Goal: Transaction & Acquisition: Purchase product/service

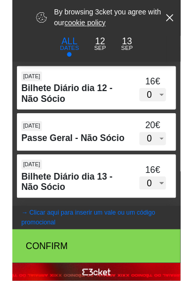
scroll to position [662, 0]
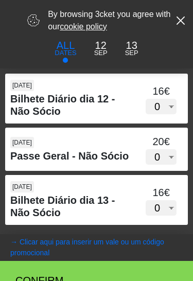
click at [138, 58] on p "Sep" at bounding box center [131, 53] width 13 height 10
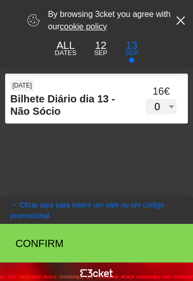
click at [57, 53] on p "ALL" at bounding box center [66, 45] width 22 height 15
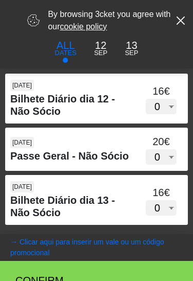
click at [138, 52] on p "13" at bounding box center [131, 45] width 13 height 15
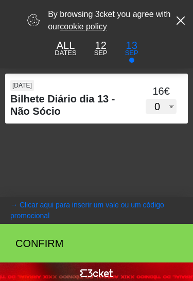
click at [58, 53] on p "ALL" at bounding box center [66, 45] width 22 height 15
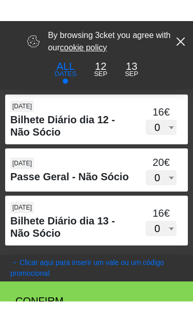
scroll to position [668, 0]
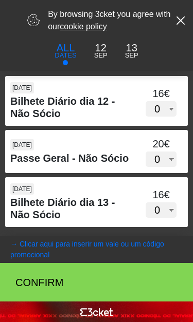
click at [142, 241] on coupontext "Clicar aqui para inserir um vale ou um código promocional" at bounding box center [87, 249] width 154 height 19
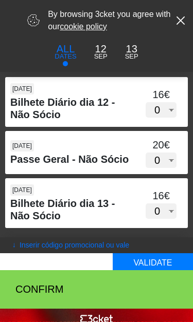
scroll to position [0, 0]
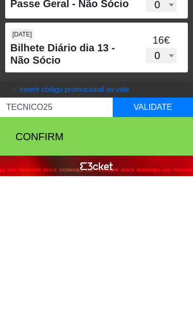
click at [164, 244] on button "Validate" at bounding box center [153, 254] width 80 height 20
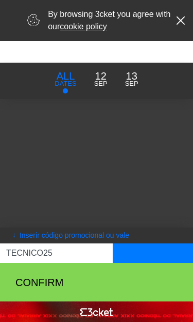
scroll to position [640, 0]
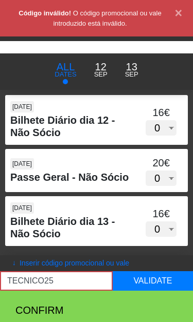
click at [83, 280] on input "TECNICO25" at bounding box center [56, 282] width 113 height 20
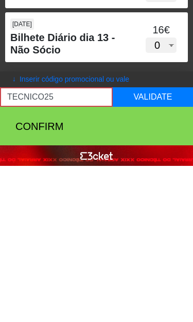
click at [77, 244] on input "TECNICO25" at bounding box center [56, 254] width 113 height 20
click at [157, 244] on button "Validate" at bounding box center [153, 254] width 80 height 20
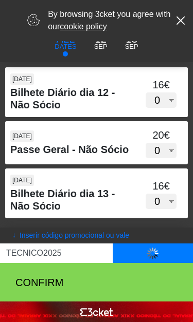
scroll to position [640, 0]
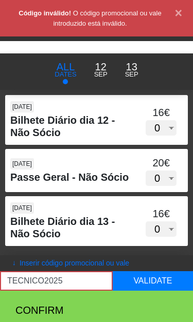
click at [81, 280] on input "TECNICO2025" at bounding box center [56, 282] width 113 height 20
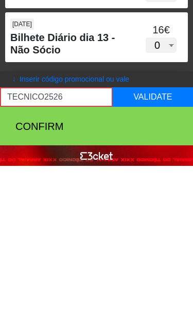
click at [160, 244] on button "Validate" at bounding box center [153, 254] width 80 height 20
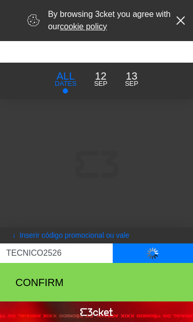
scroll to position [640, 0]
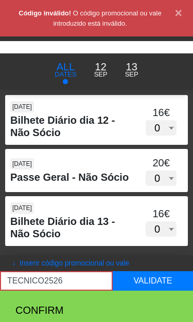
click at [76, 267] on coupontext "Inserir código promocional ou vale" at bounding box center [75, 263] width 110 height 8
click at [75, 280] on input "TECNICO2526" at bounding box center [56, 282] width 113 height 20
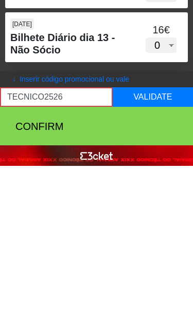
click at [83, 244] on input "TECNICO2526" at bounding box center [56, 254] width 113 height 20
type input "T"
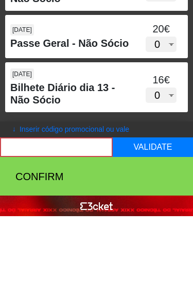
scroll to position [694, 0]
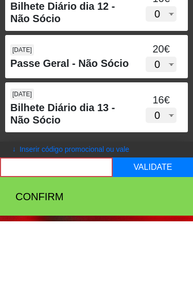
click at [169, 168] on select "0 1 2 3 4 5 6 7 8 9 10 11 12 13 14 15" at bounding box center [161, 175] width 31 height 15
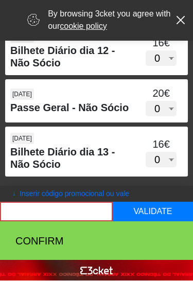
select select "1"
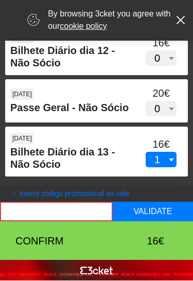
click at [159, 236] on div "16€" at bounding box center [143, 240] width 41 height 15
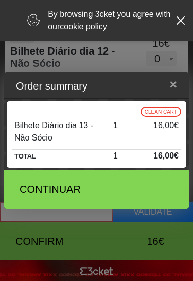
click at [118, 184] on div "Continuar" at bounding box center [71, 189] width 102 height 15
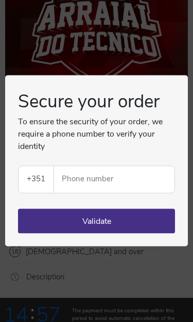
scroll to position [186, 0]
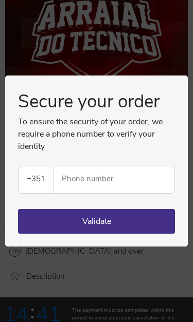
click at [144, 20] on div "Secure your order To ensure the security of your order, we require a phone numb…" at bounding box center [96, 161] width 193 height 322
